Goal: Transaction & Acquisition: Purchase product/service

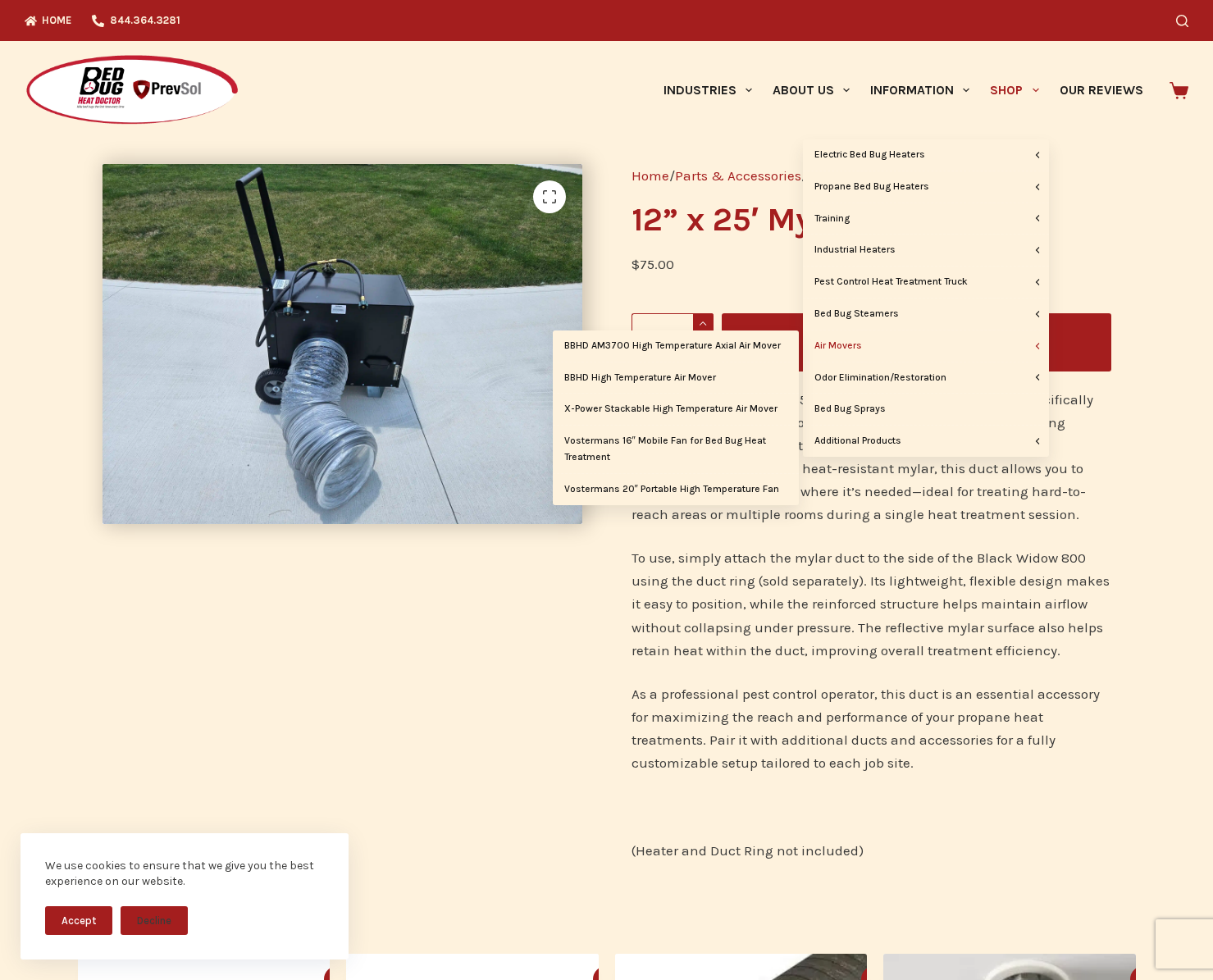
scroll to position [1, 0]
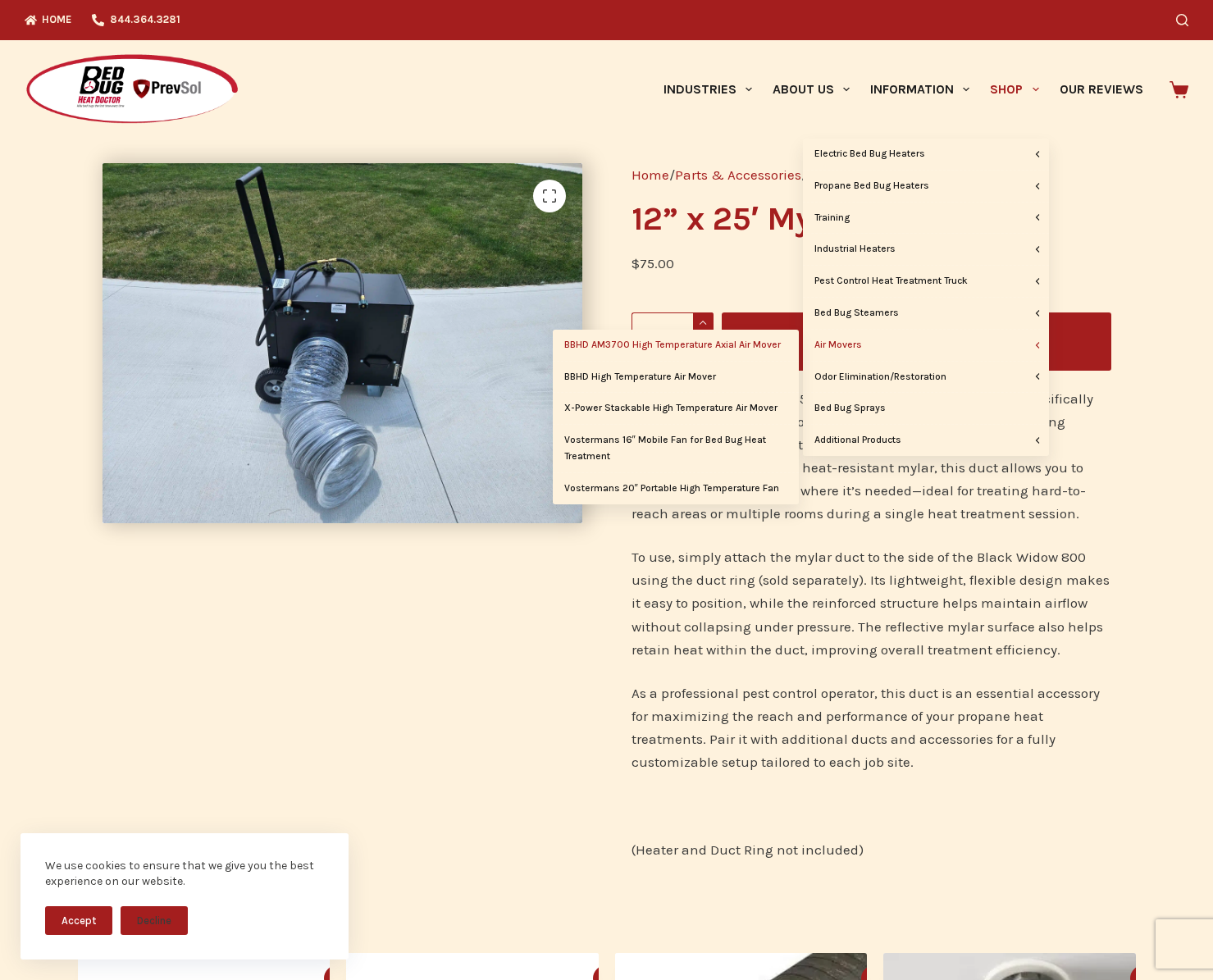
click at [748, 344] on link "BBHD AM3700 High Temperature Axial Air Mover" at bounding box center [675, 345] width 246 height 31
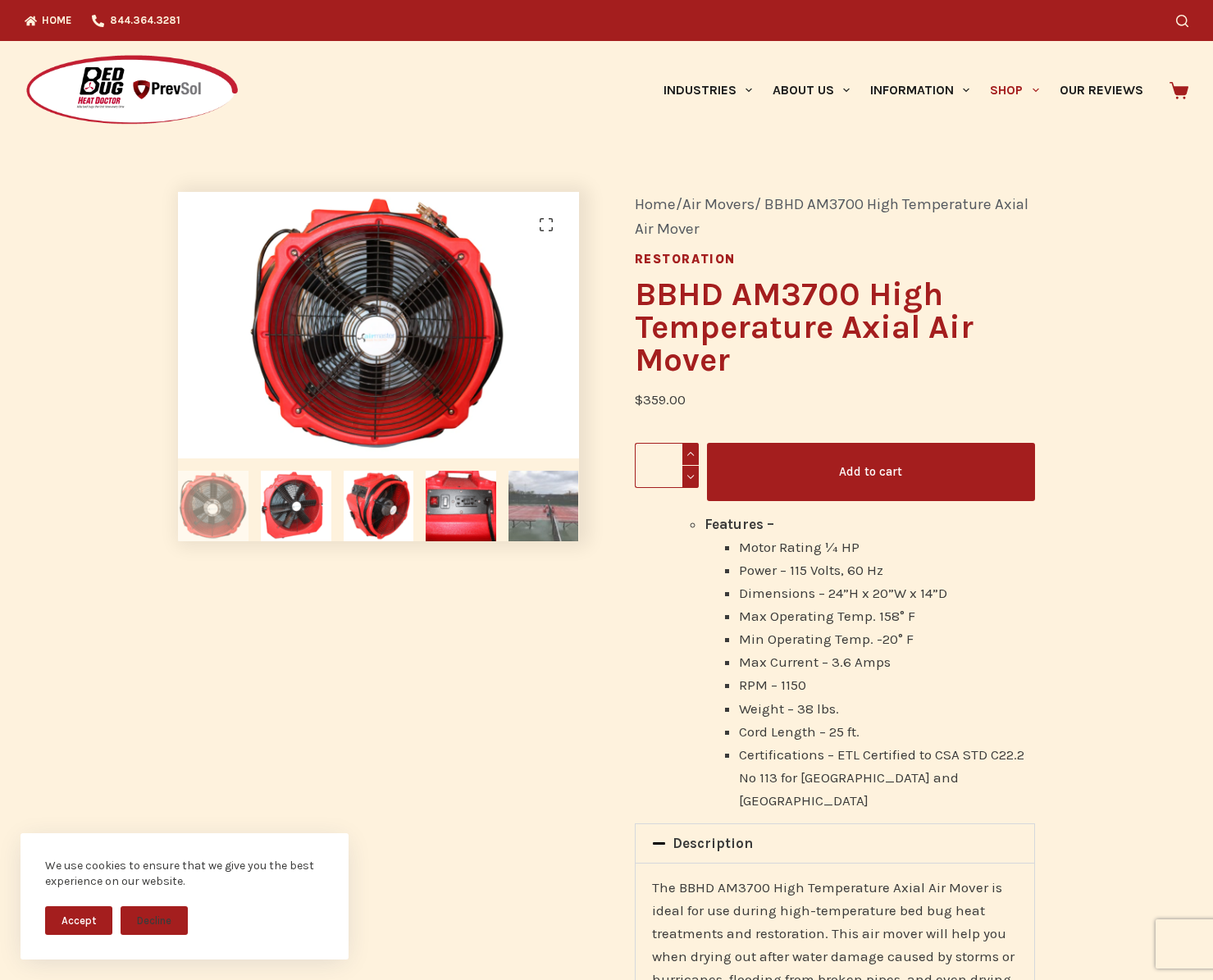
scroll to position [3, 0]
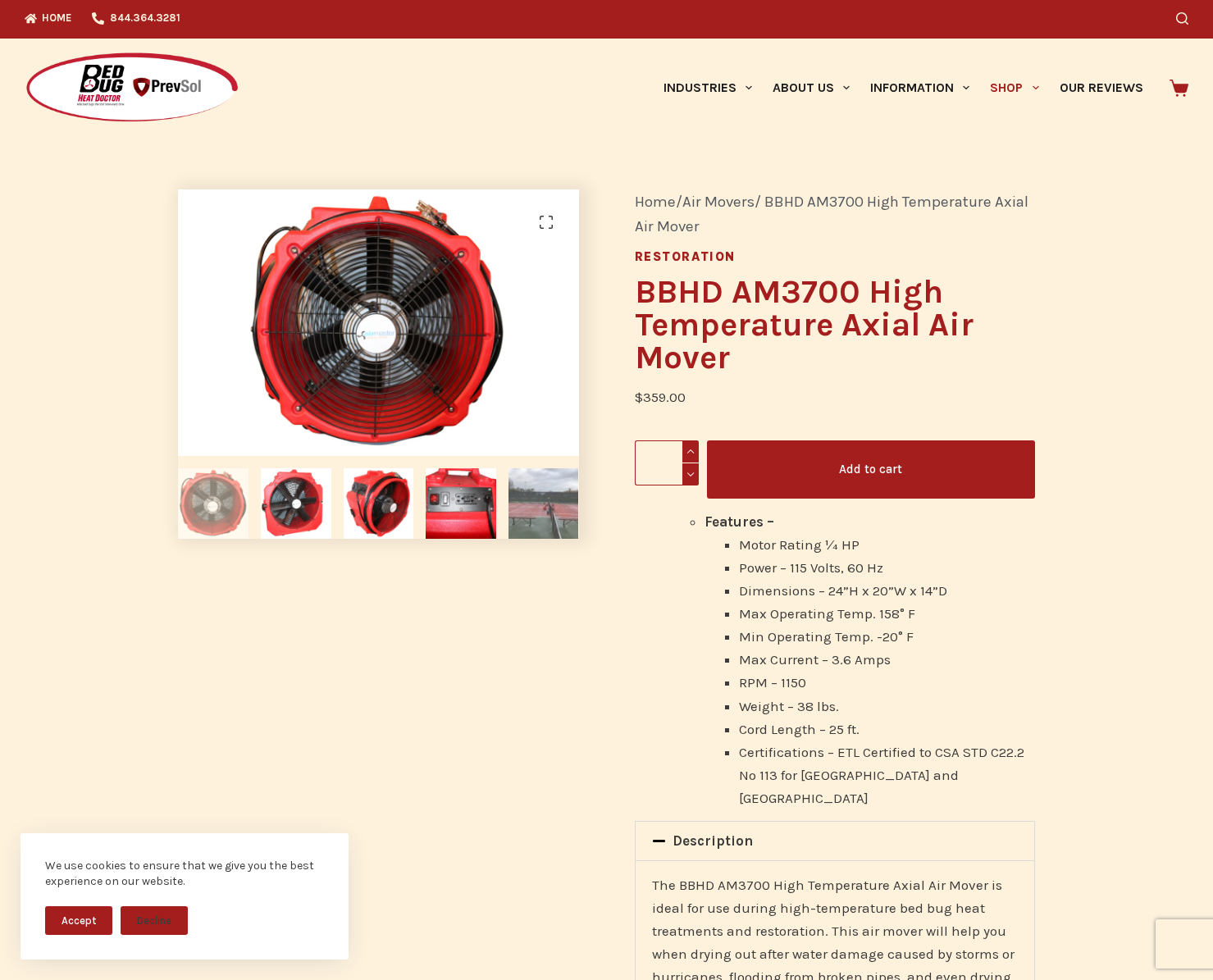
click at [536, 517] on img at bounding box center [543, 503] width 71 height 71
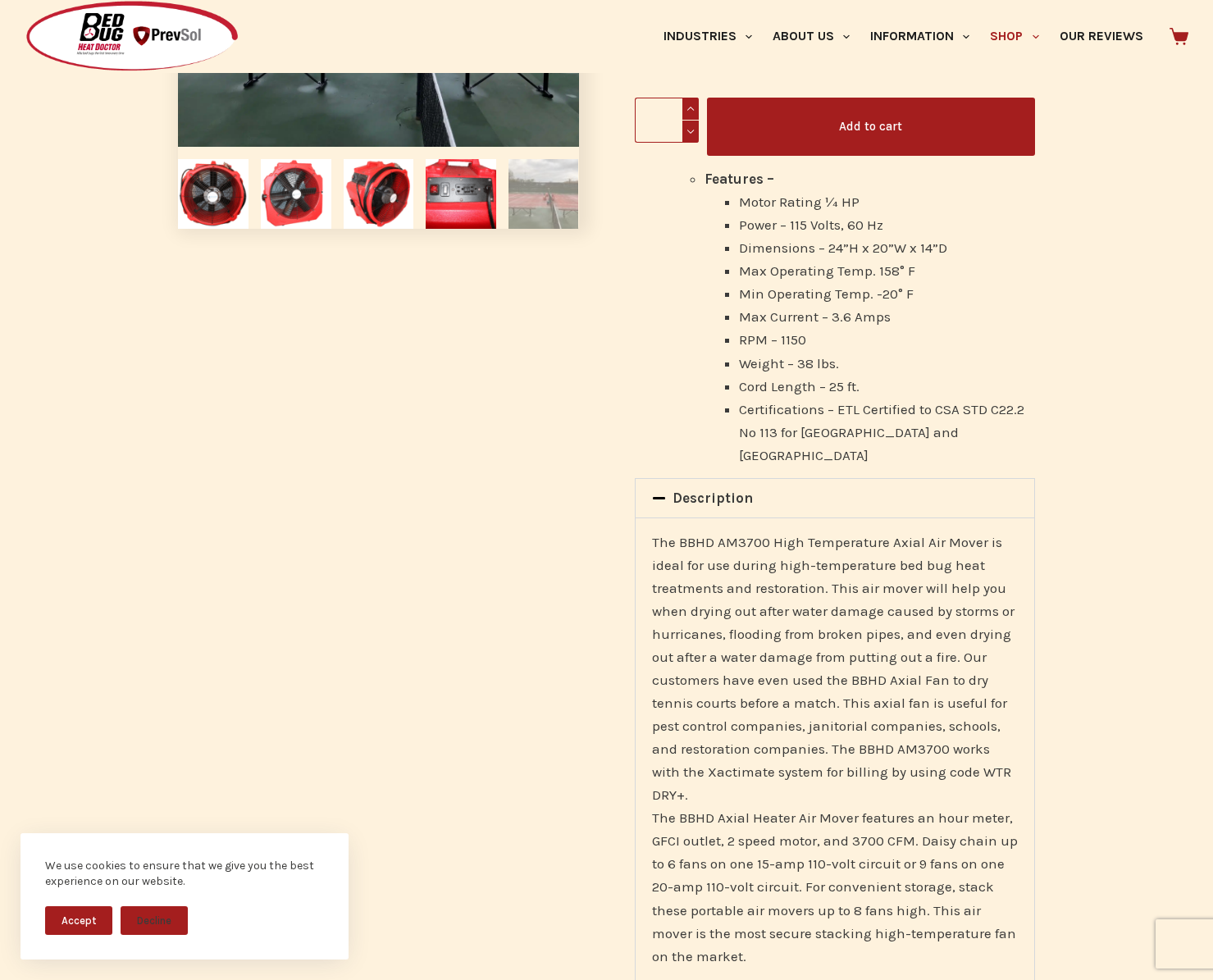
scroll to position [0, 0]
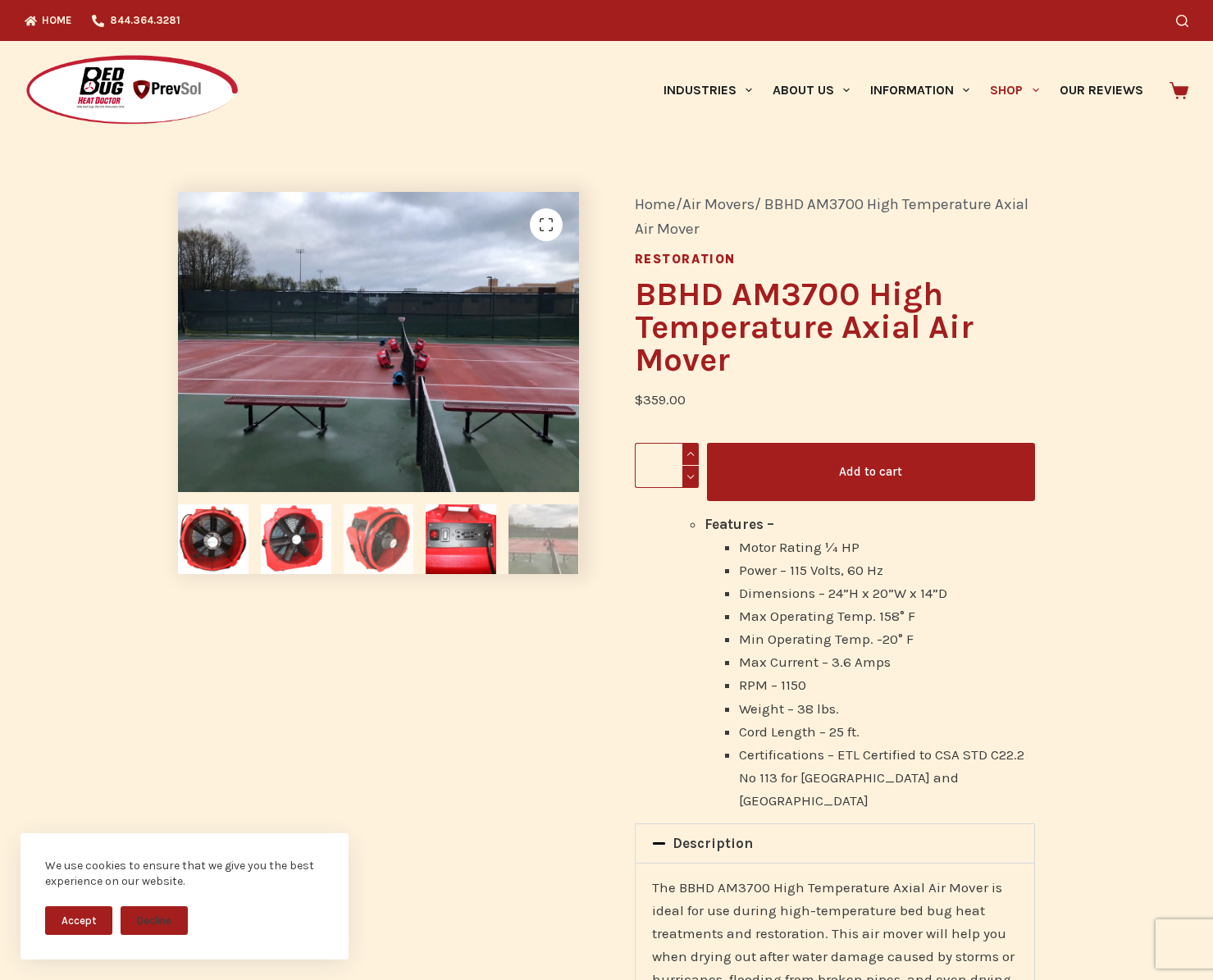
click at [382, 550] on img at bounding box center [379, 540] width 71 height 71
